Goal: Task Accomplishment & Management: Use online tool/utility

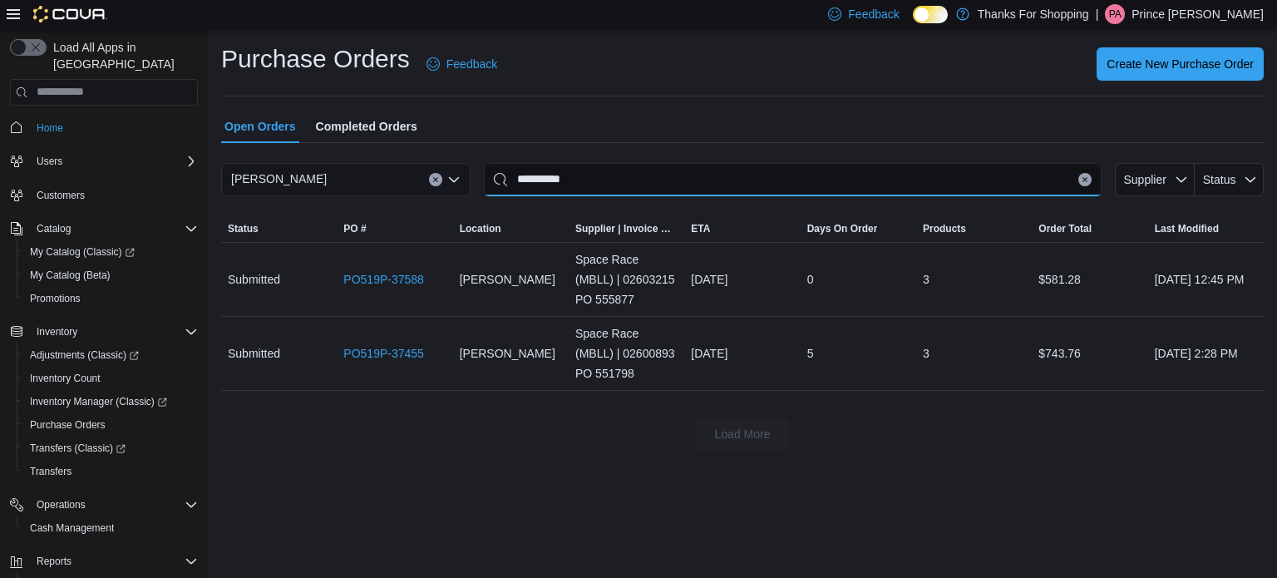
drag, startPoint x: 611, startPoint y: 189, endPoint x: 299, endPoint y: 141, distance: 316.2
click at [299, 141] on div "**********" at bounding box center [742, 280] width 1043 height 341
click at [547, 138] on div "Open Orders Completed Orders" at bounding box center [742, 126] width 1043 height 33
click at [541, 170] on input "This is a search bar. After typing your query, hit enter to filter the results …" at bounding box center [793, 179] width 618 height 33
click at [60, 465] on span "Transfers" at bounding box center [51, 471] width 42 height 13
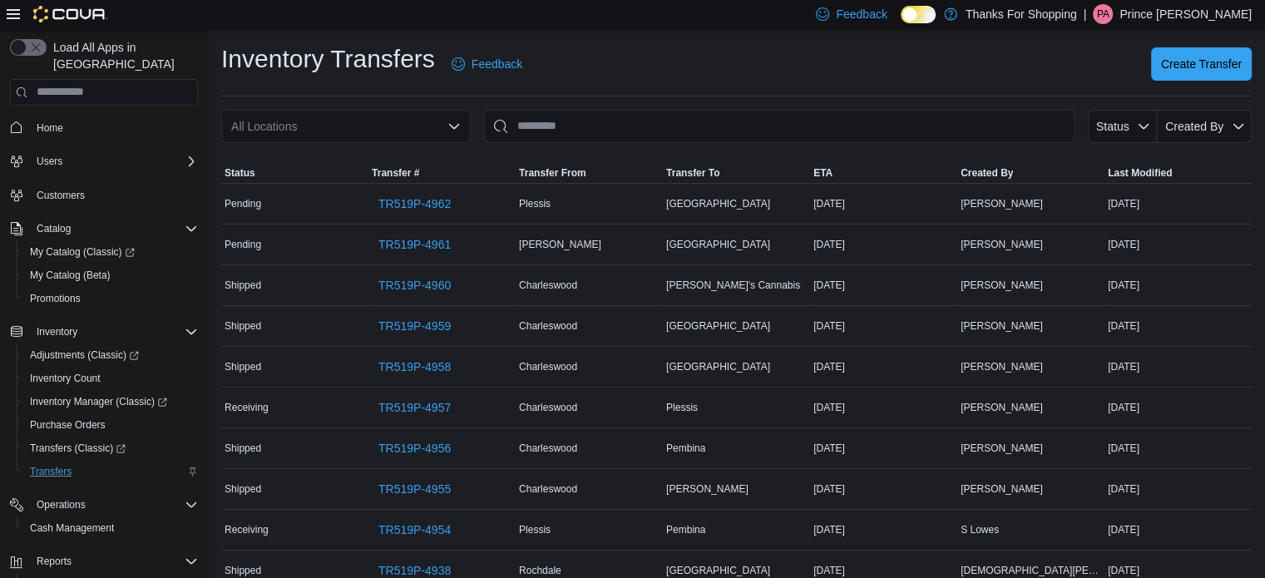
click at [393, 126] on div "All Locations" at bounding box center [345, 126] width 249 height 33
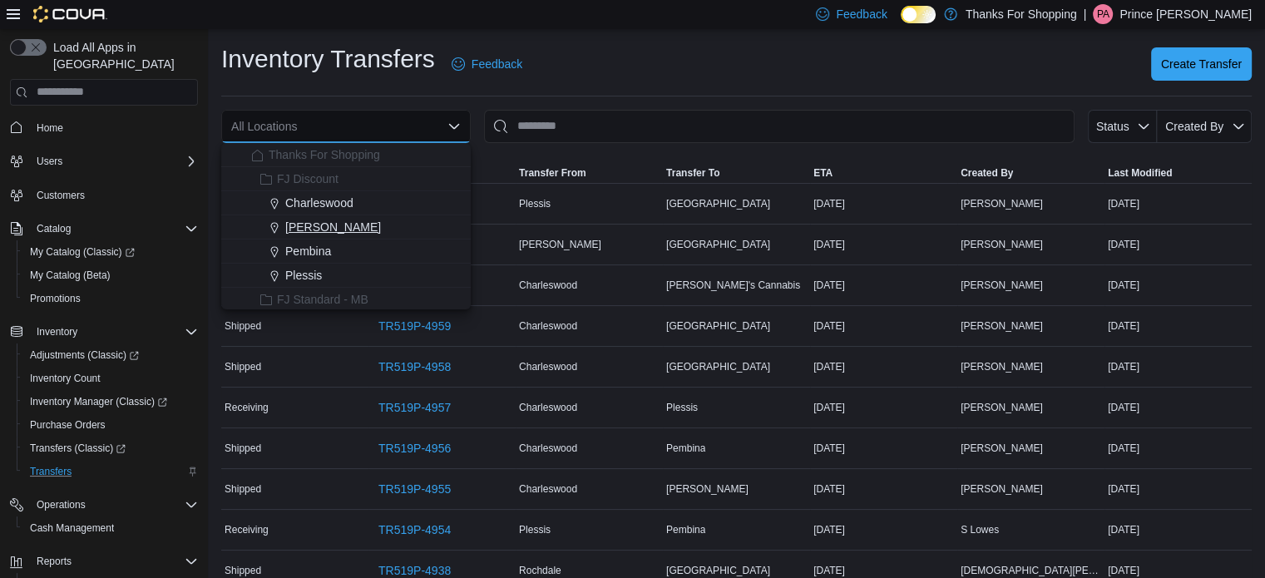
click at [336, 225] on span "[PERSON_NAME]" at bounding box center [333, 227] width 96 height 17
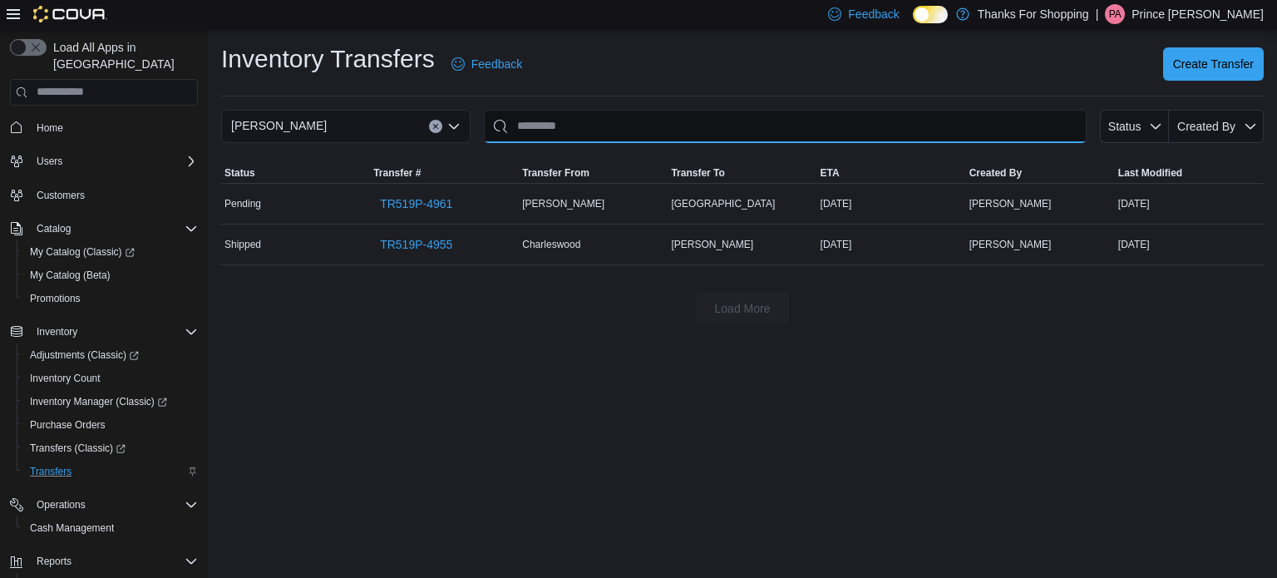
click at [652, 115] on input "This is a search bar. After typing your query, hit enter to filter the results …" at bounding box center [785, 126] width 603 height 33
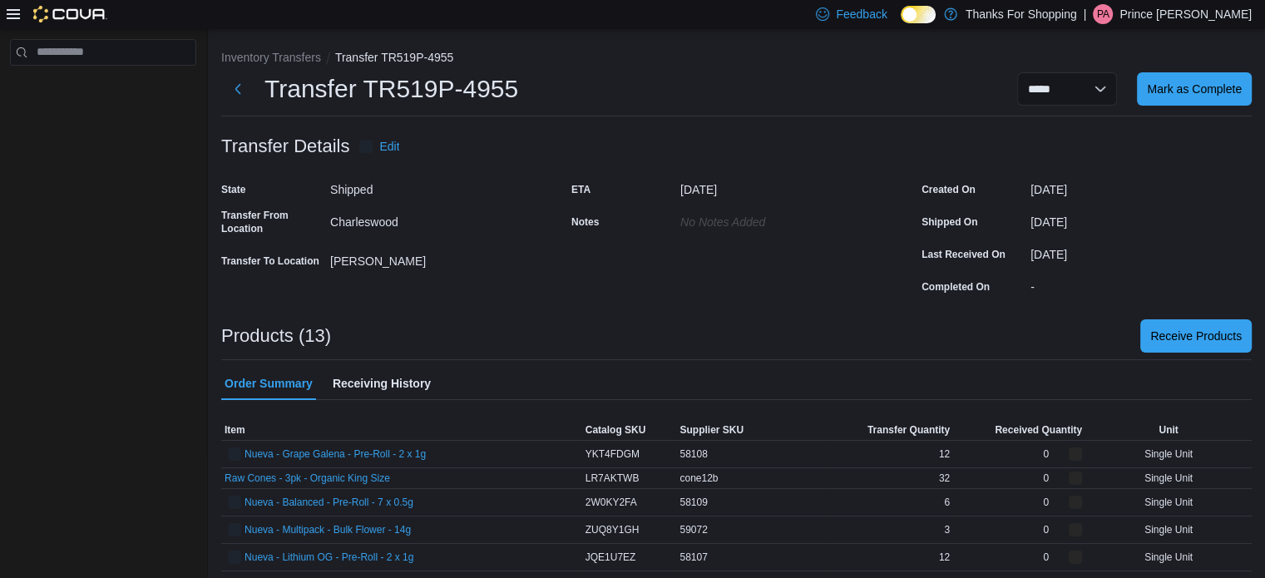
click at [575, 264] on div "ETA September 15, 2025 Notes No Notes added" at bounding box center [736, 237] width 330 height 123
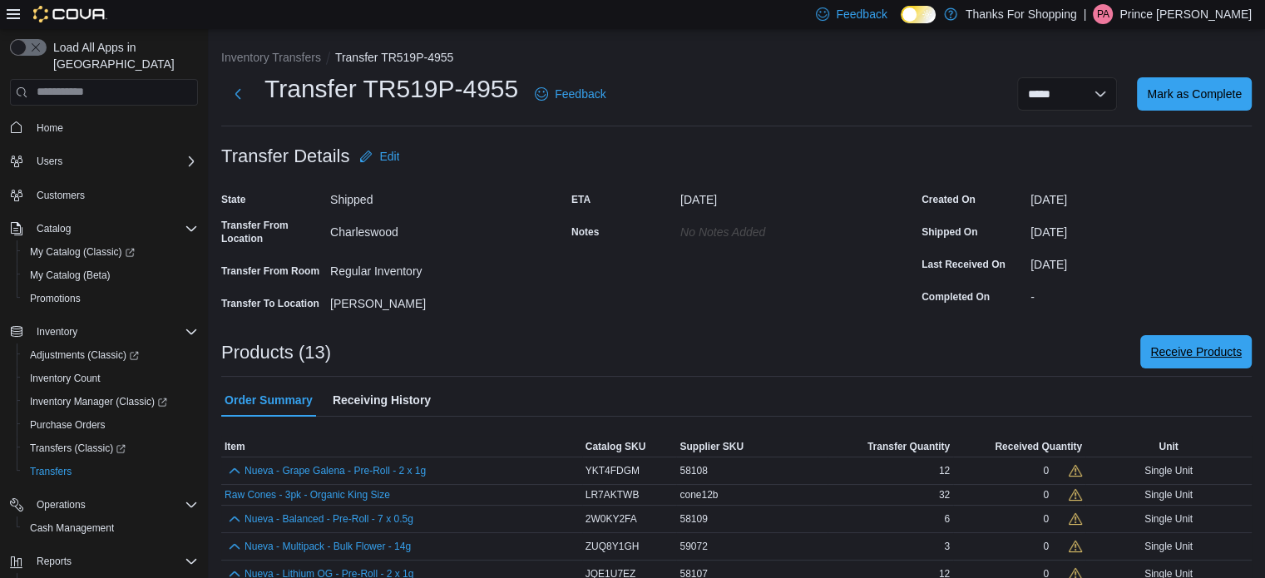
click at [1211, 364] on span "Receive Products" at bounding box center [1195, 351] width 91 height 33
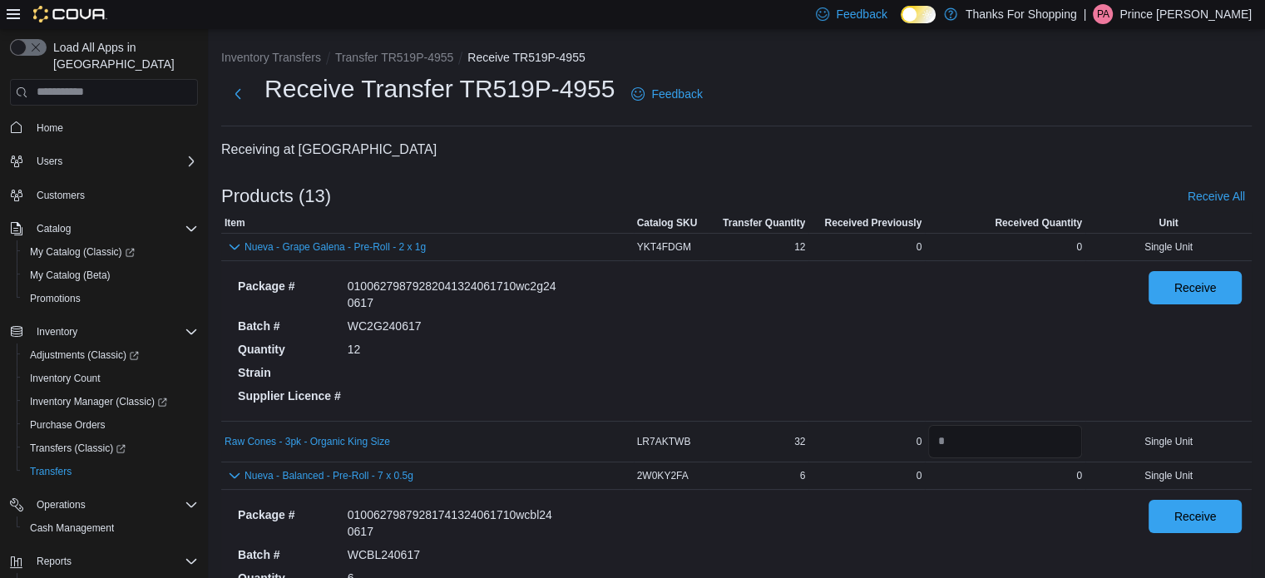
click at [742, 287] on div "Package # 01006279879282041324061710wc2g240617 Batch # WC2G240617 Quantity 12 S…" at bounding box center [679, 341] width 897 height 140
click at [1212, 192] on span "Receive All" at bounding box center [1215, 196] width 57 height 17
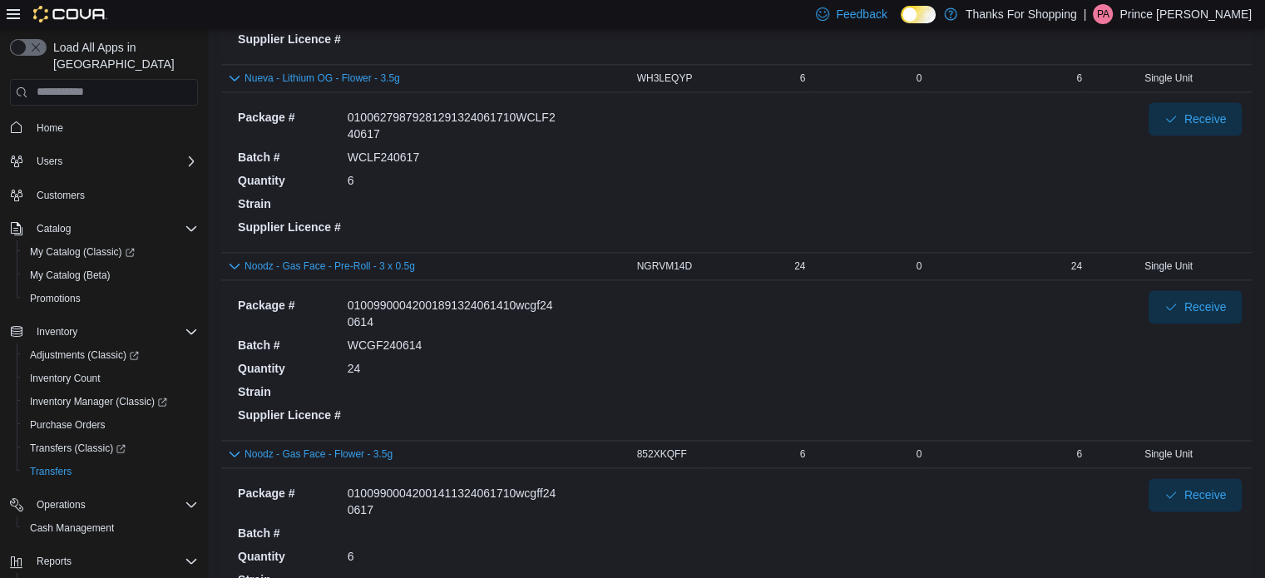
scroll to position [2009, 0]
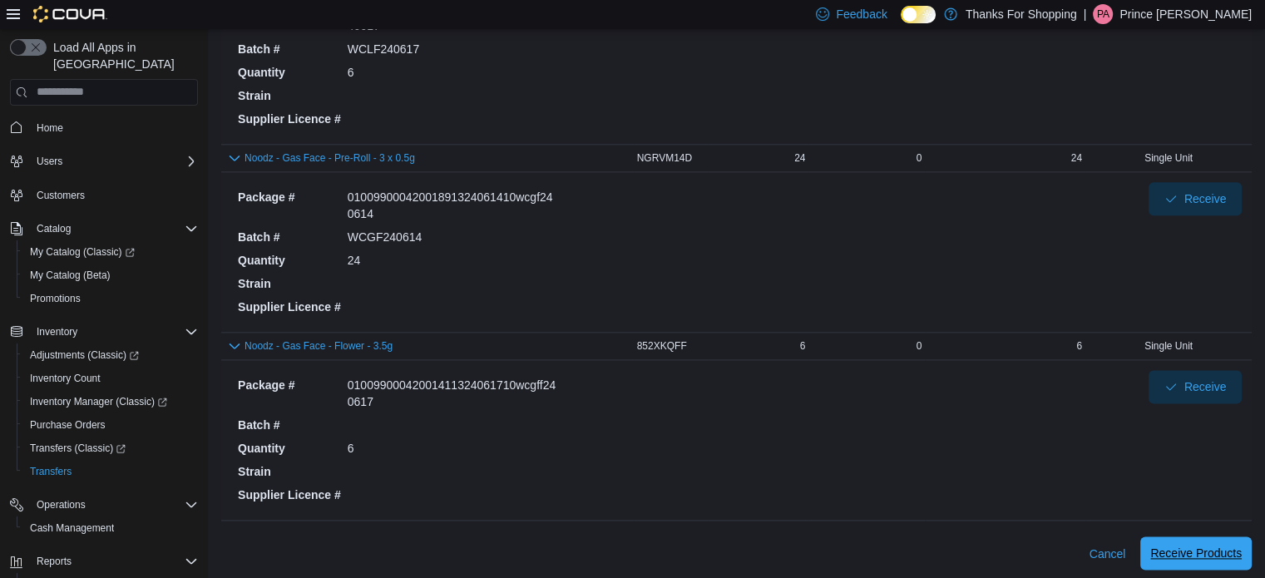
click at [1227, 547] on span "Receive Products" at bounding box center [1195, 553] width 91 height 17
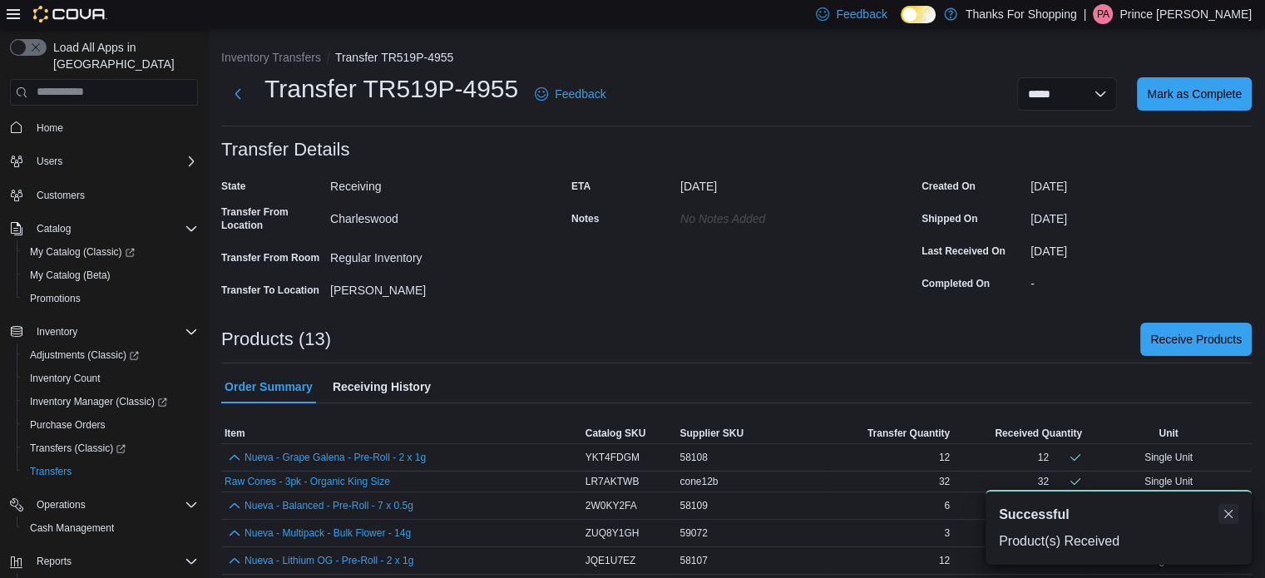
click at [1232, 515] on button "Dismiss toast" at bounding box center [1228, 514] width 20 height 20
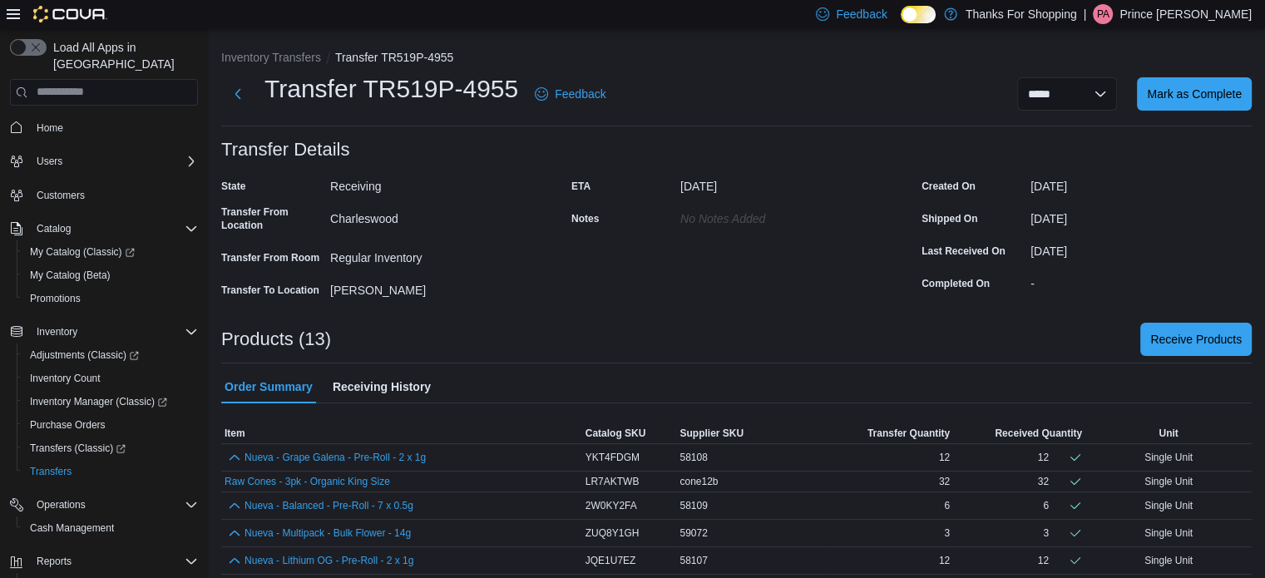
click at [938, 405] on div at bounding box center [736, 413] width 1030 height 20
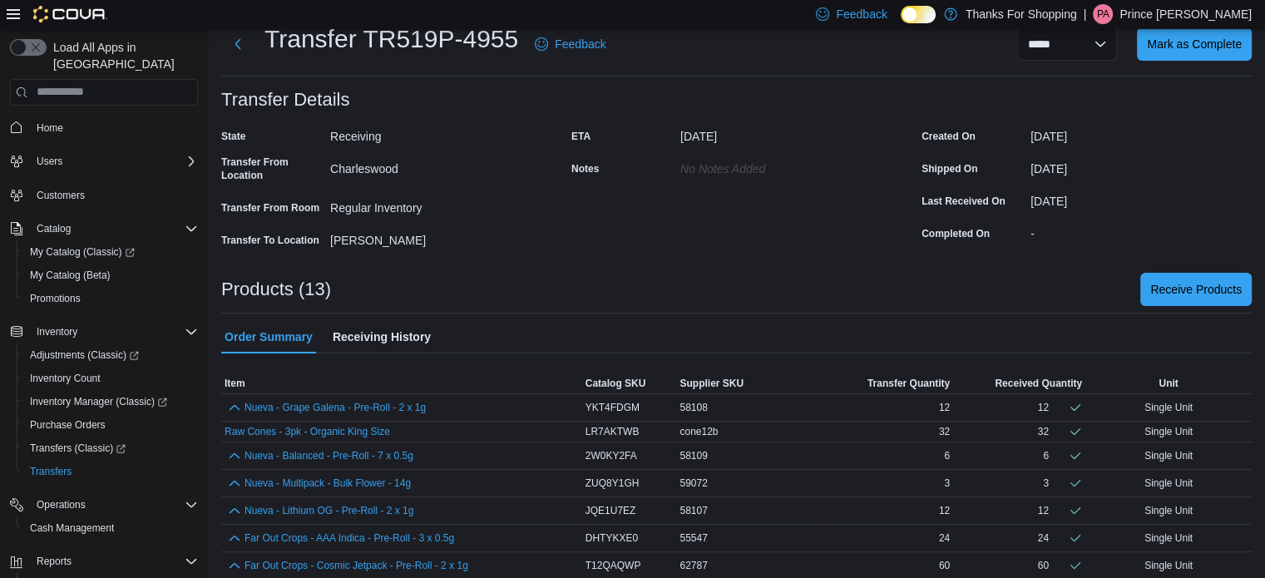
scroll to position [226, 0]
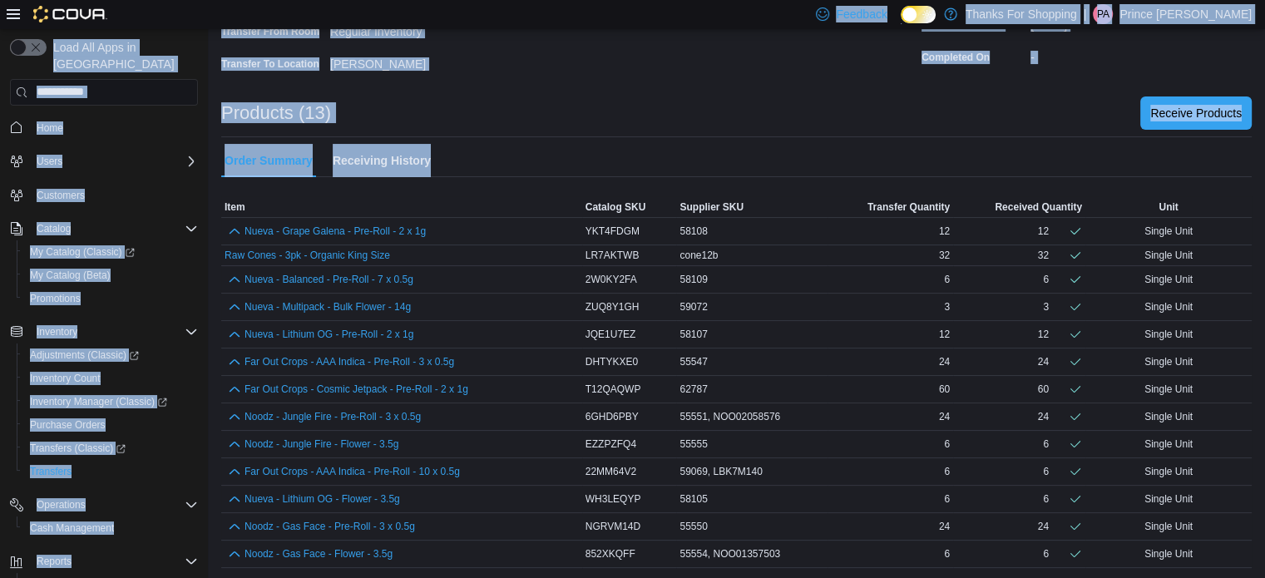
drag, startPoint x: 699, startPoint y: 17, endPoint x: 702, endPoint y: 192, distance: 175.5
click at [702, 192] on div "**********" at bounding box center [632, 177] width 1265 height 807
